Goal: Navigation & Orientation: Find specific page/section

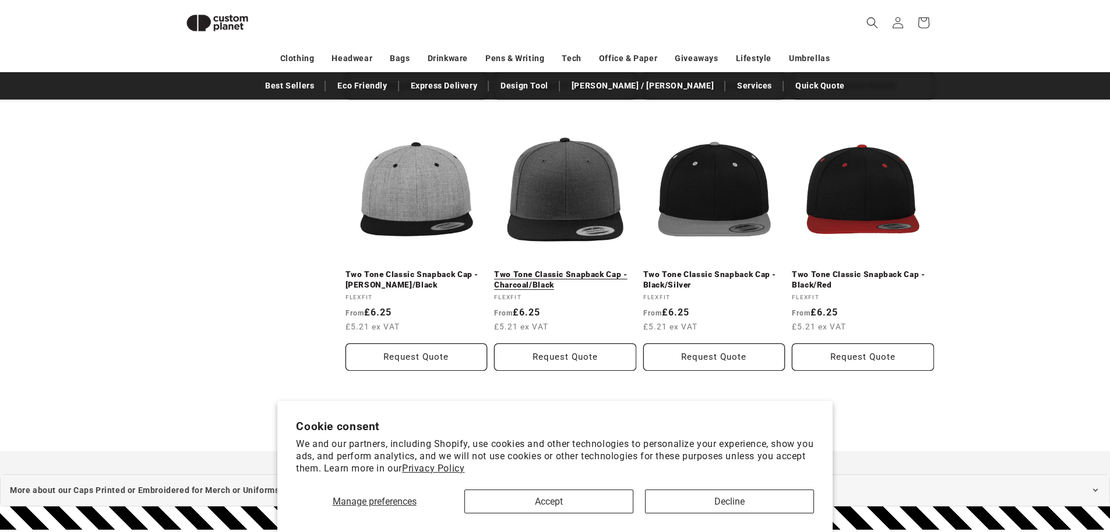
scroll to position [1284, 0]
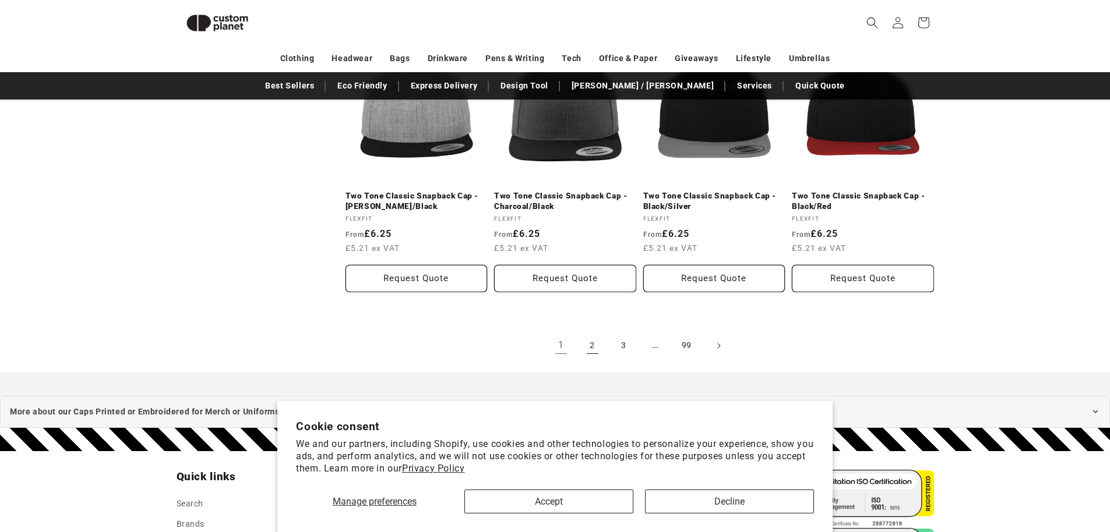
click at [595, 344] on link "2" at bounding box center [593, 346] width 26 height 26
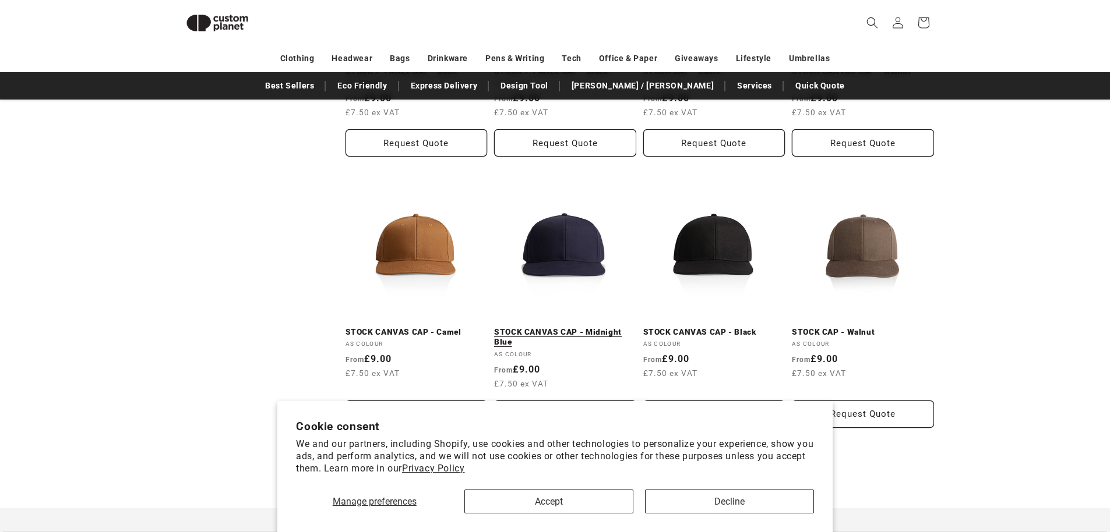
scroll to position [1359, 0]
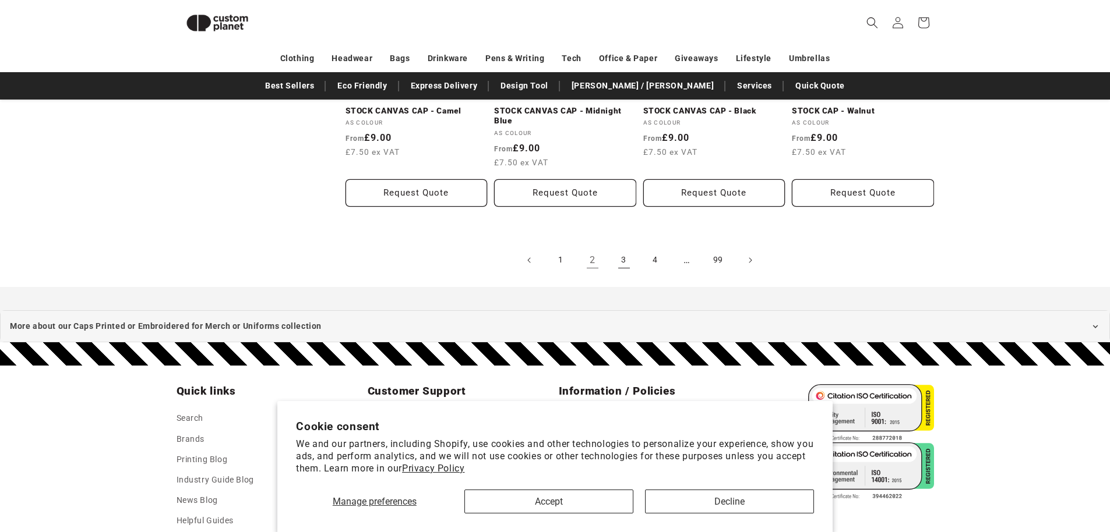
click at [622, 253] on link "3" at bounding box center [624, 261] width 26 height 26
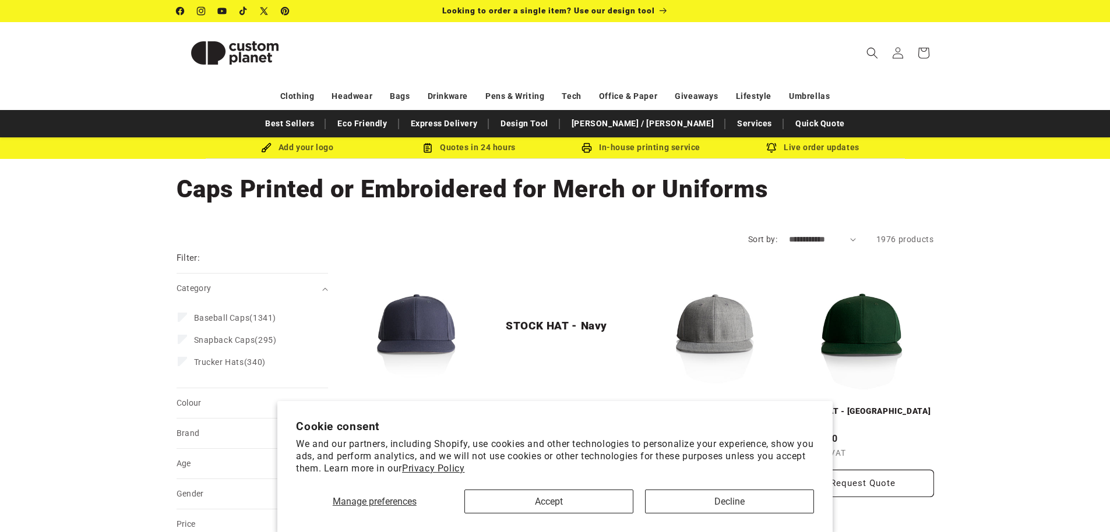
scroll to position [239, 0]
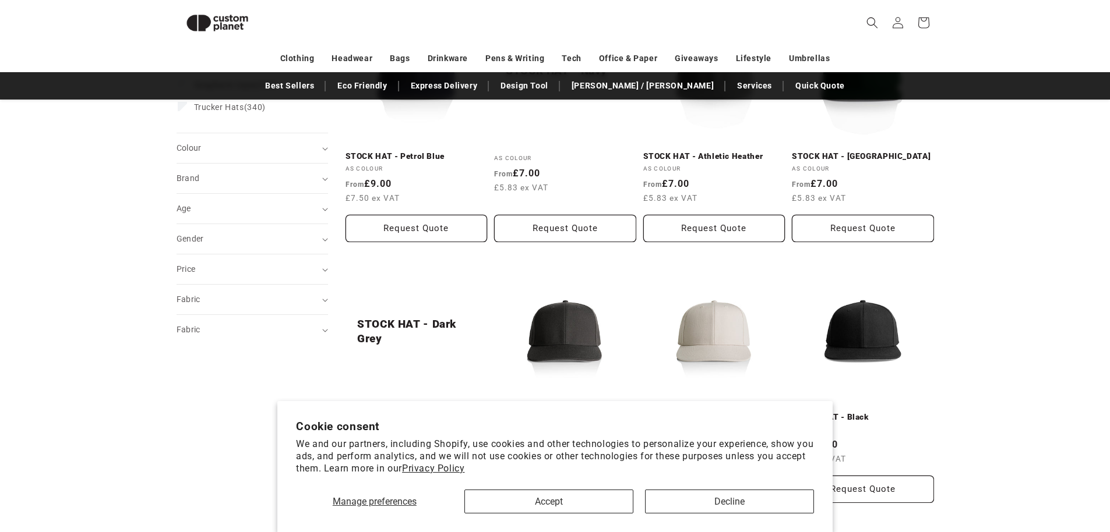
click at [538, 503] on button "Accept" at bounding box center [548, 502] width 169 height 24
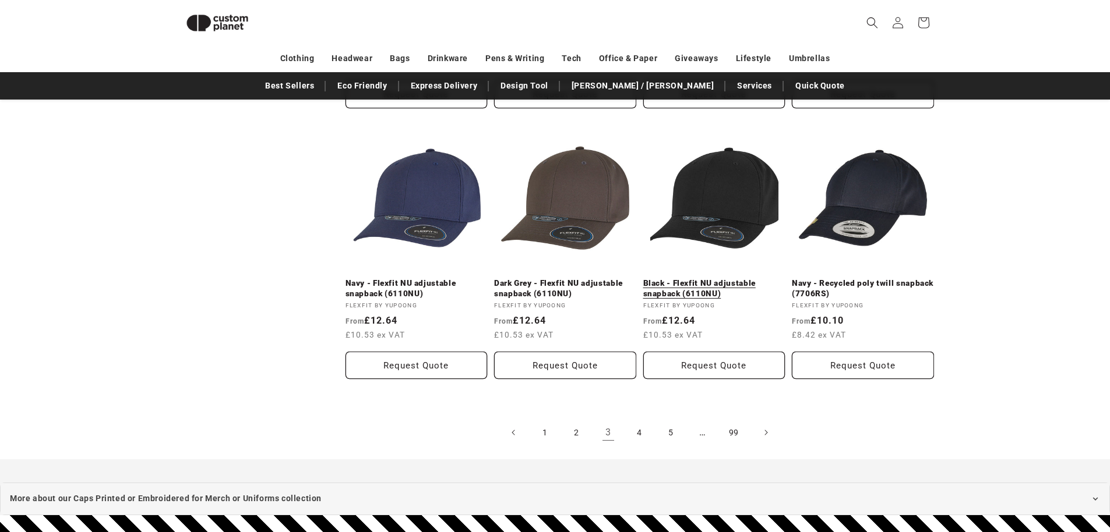
scroll to position [1284, 0]
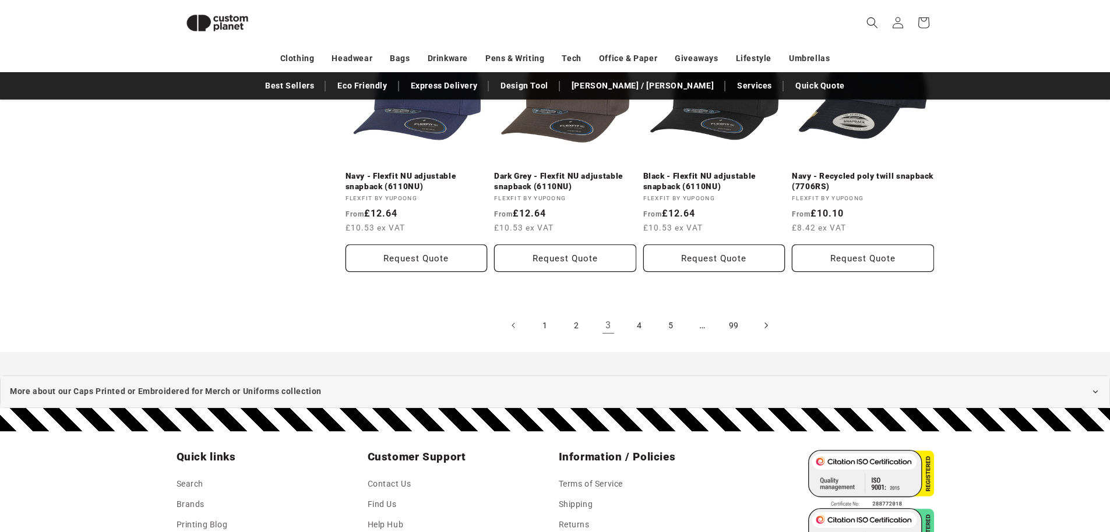
click at [760, 323] on span "Next page" at bounding box center [765, 326] width 12 height 12
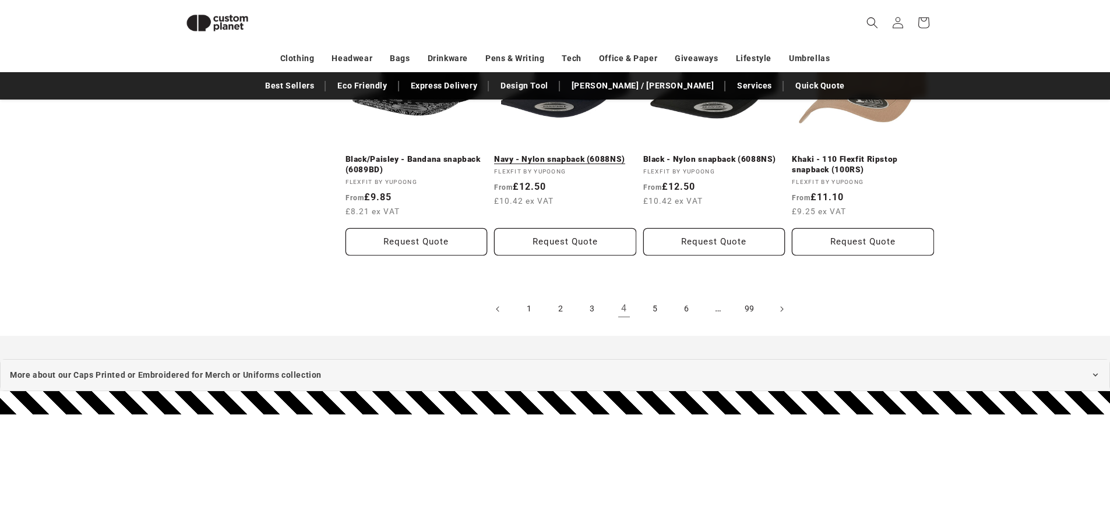
scroll to position [1457, 0]
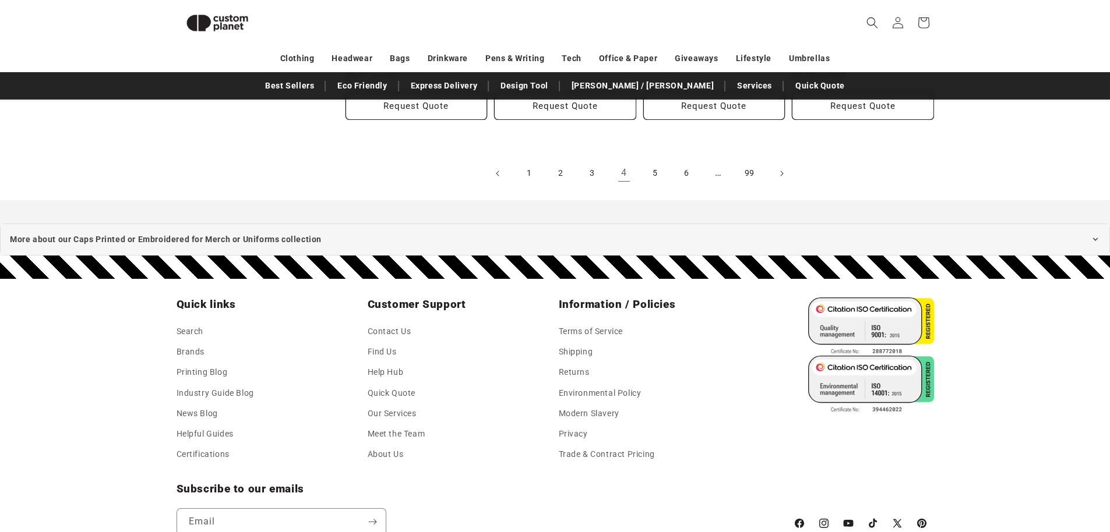
click at [626, 171] on link "4" at bounding box center [624, 174] width 26 height 26
click at [630, 175] on link "4" at bounding box center [624, 174] width 26 height 26
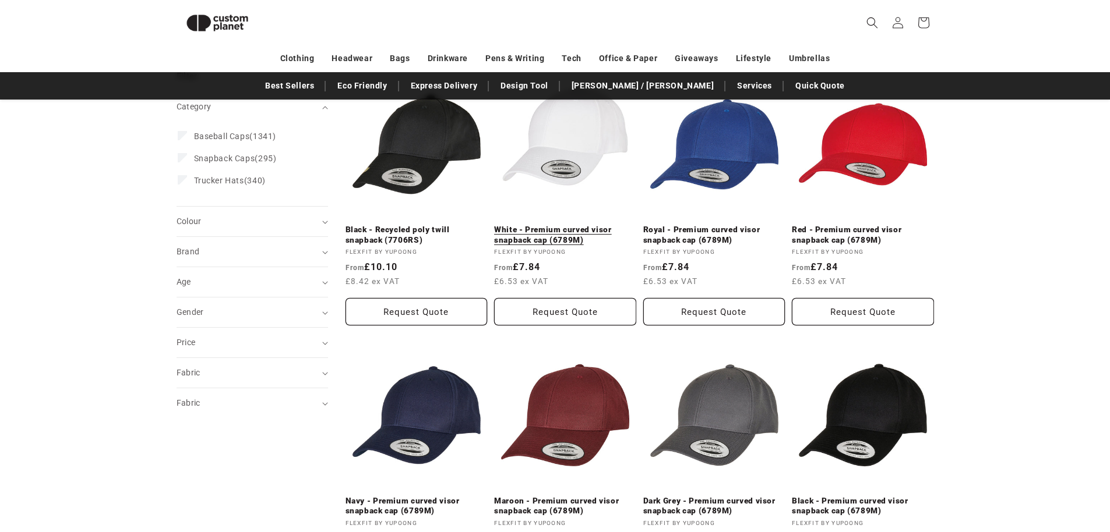
scroll to position [0, 0]
